Goal: Ask a question

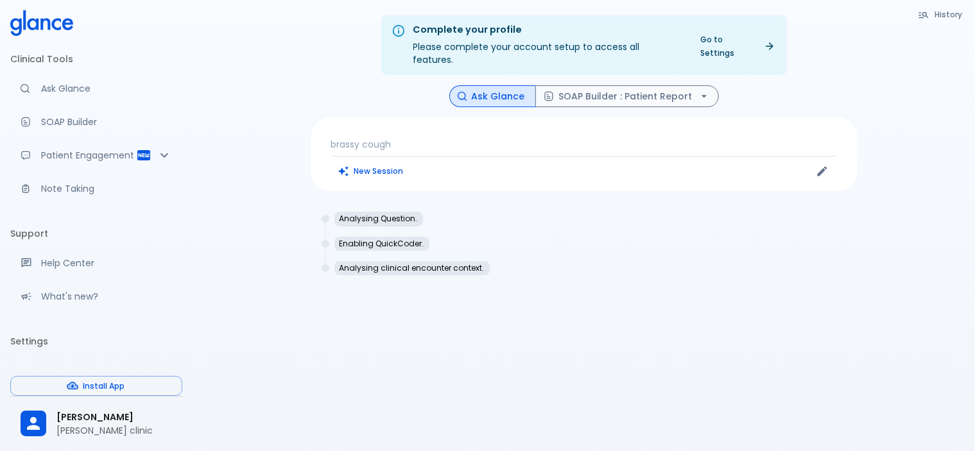
click at [424, 138] on p "brassy cough" at bounding box center [584, 144] width 506 height 13
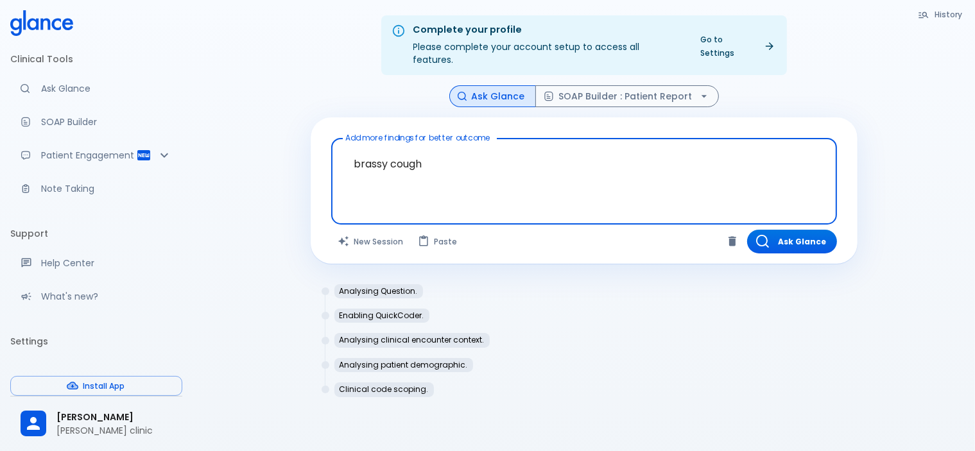
drag, startPoint x: 428, startPoint y: 151, endPoint x: 251, endPoint y: 143, distance: 176.7
click at [251, 143] on div "Complete your profile Please complete your account setup to access all features…" at bounding box center [584, 241] width 783 height 482
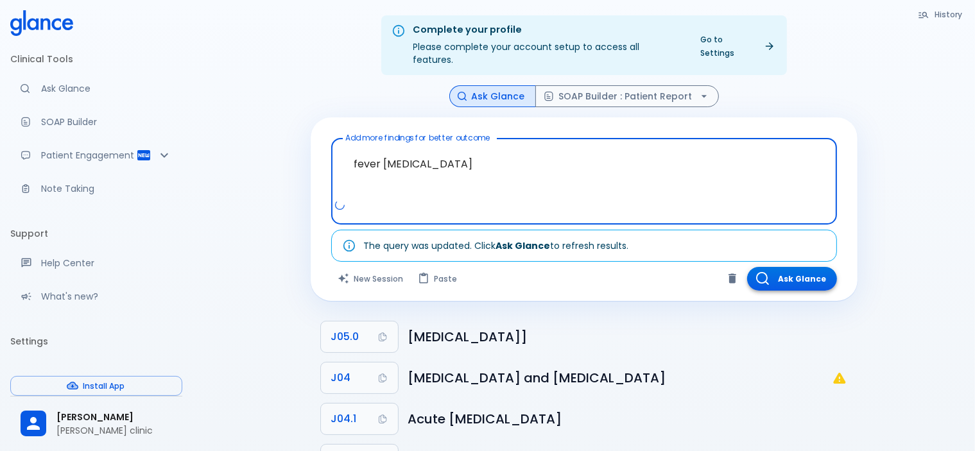
type textarea "fever [MEDICAL_DATA]"
click at [796, 267] on button "Ask Glance" at bounding box center [792, 279] width 90 height 24
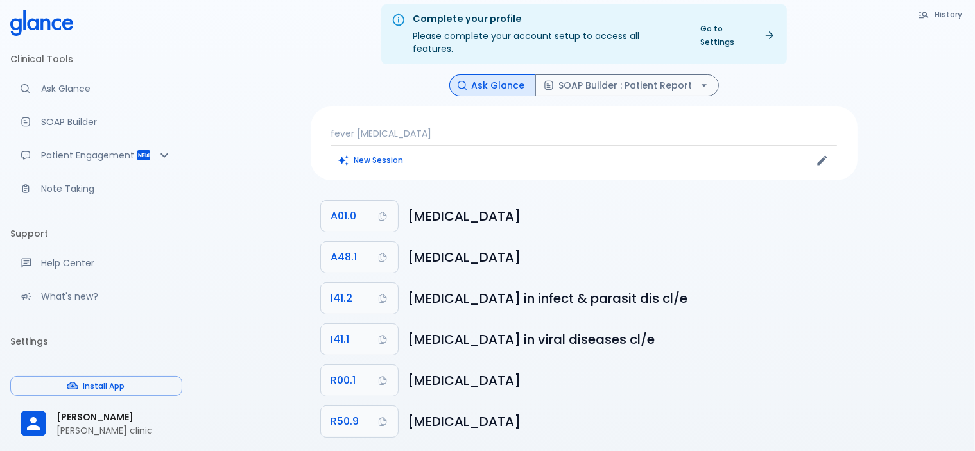
scroll to position [31, 0]
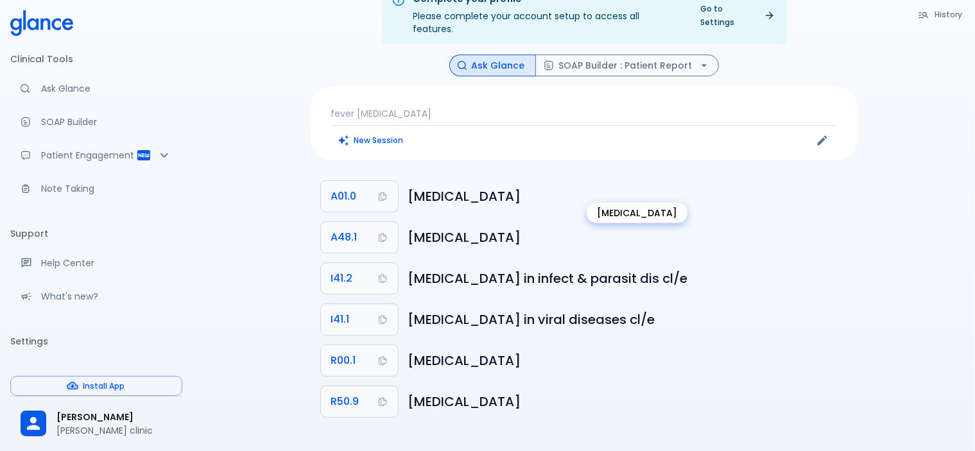
click at [457, 186] on h6 "[MEDICAL_DATA]" at bounding box center [627, 196] width 439 height 21
